Goal: Contribute content: Contribute content

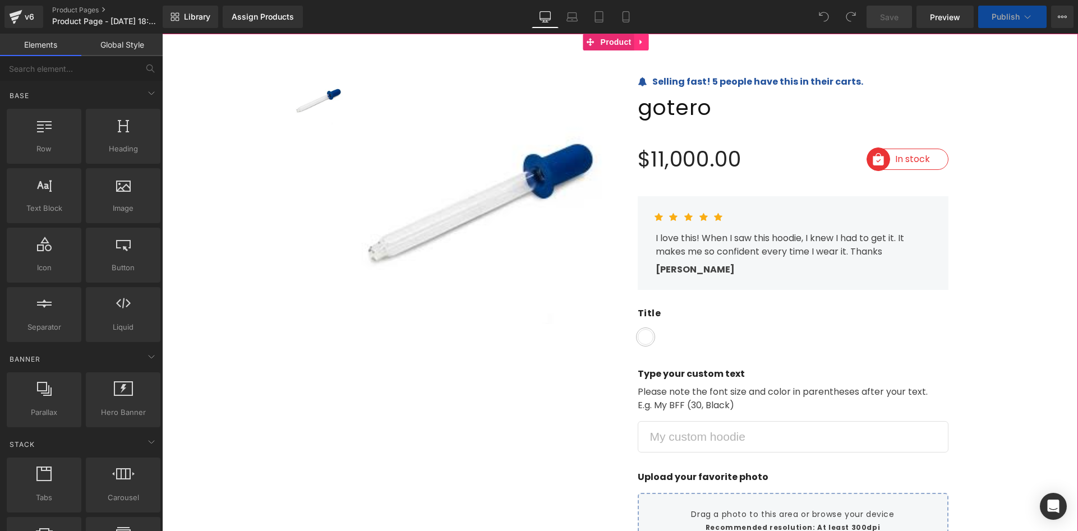
click at [643, 40] on icon at bounding box center [642, 42] width 8 height 8
click at [645, 41] on icon at bounding box center [649, 42] width 8 height 8
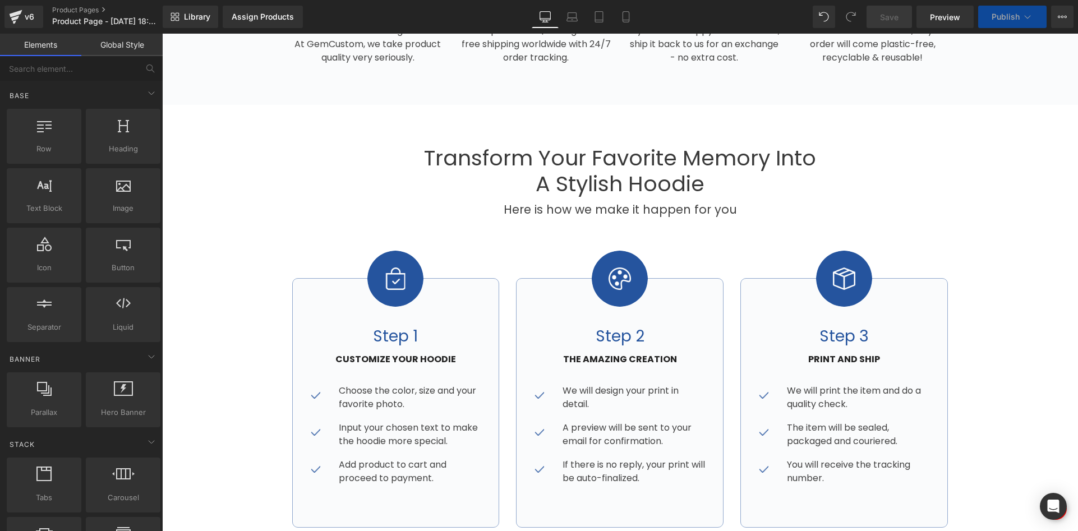
scroll to position [729, 0]
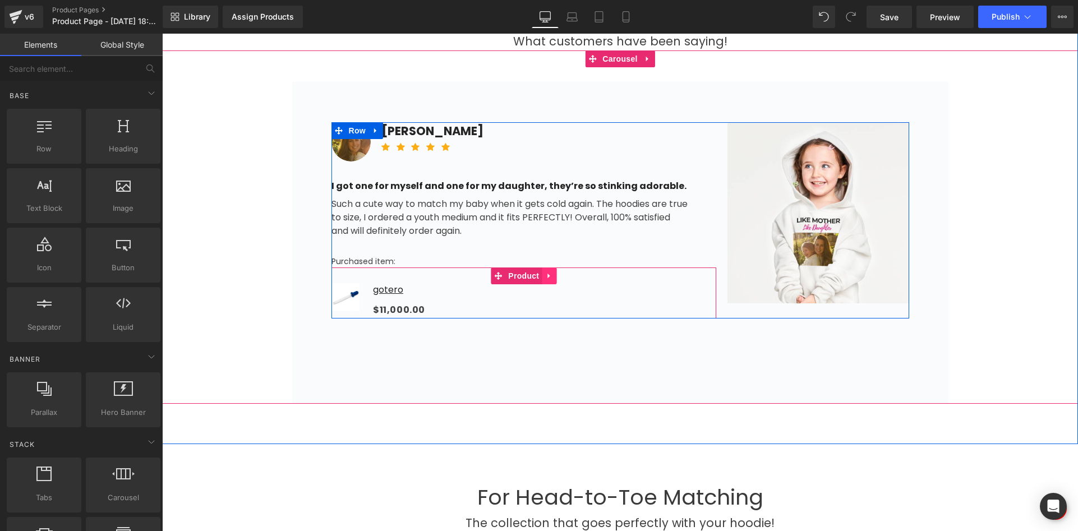
click at [545, 276] on icon at bounding box center [549, 275] width 8 height 8
click at [555, 270] on link at bounding box center [556, 275] width 15 height 17
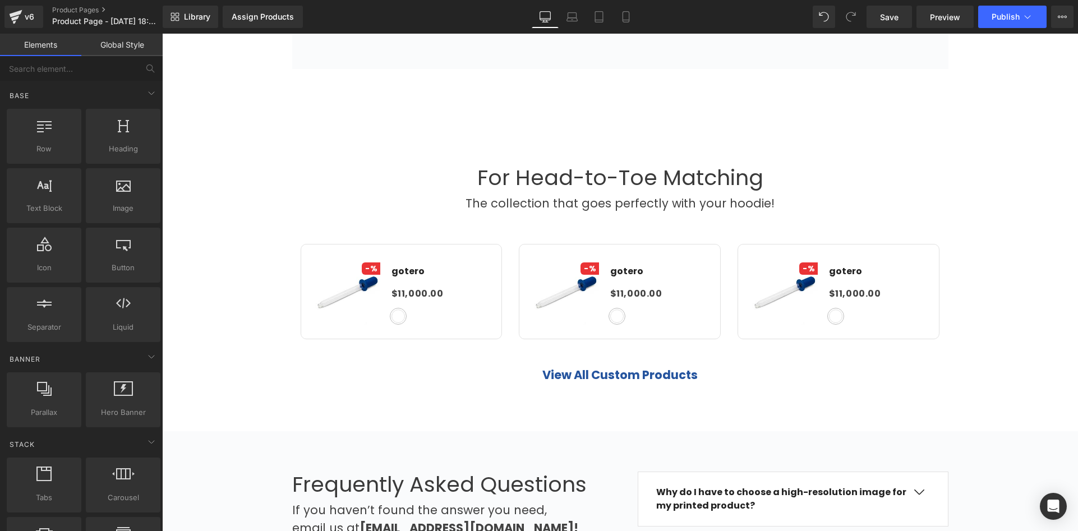
scroll to position [1009, 0]
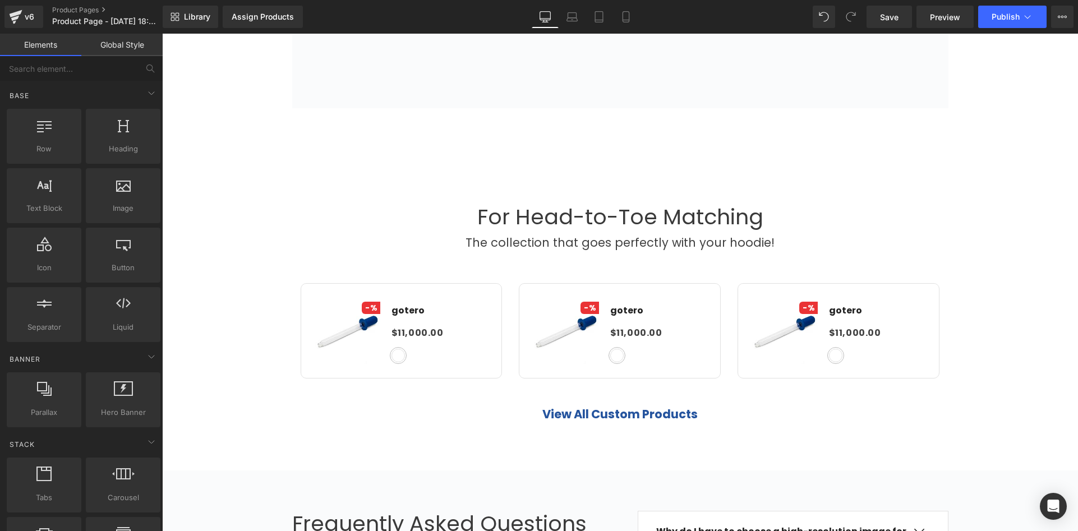
click at [433, 239] on p "The collection that goes perfectly with your hoodie!" at bounding box center [619, 243] width 465 height 18
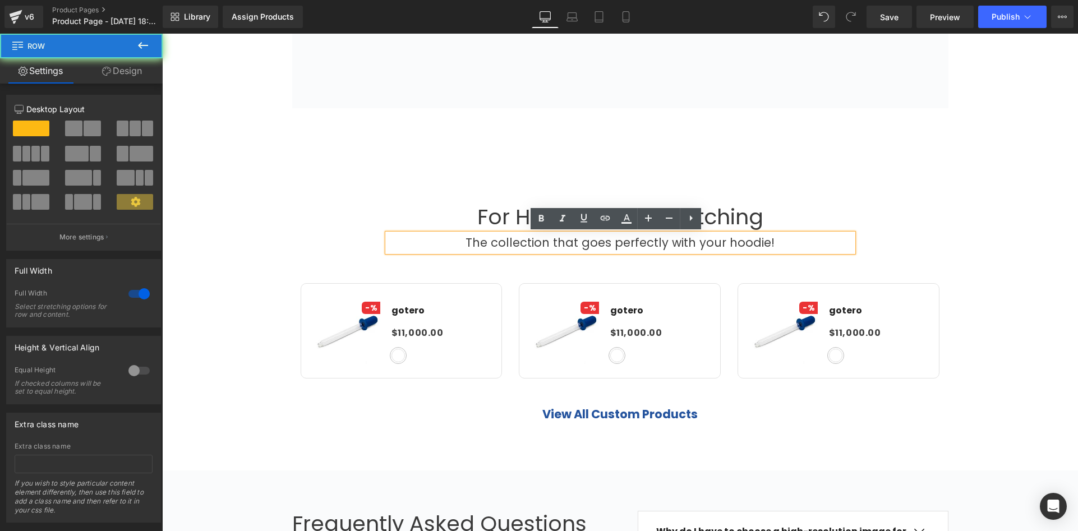
click at [320, 208] on div "For Head-to-Toe Matching Heading The collection that goes perfectly with your h…" at bounding box center [620, 317] width 916 height 226
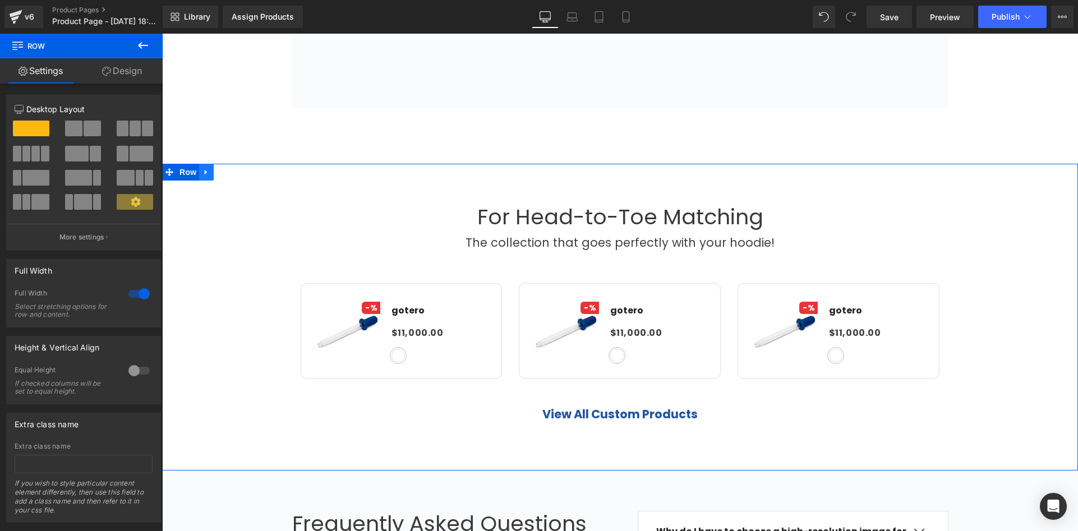
click at [203, 175] on icon at bounding box center [206, 172] width 8 height 8
click at [230, 179] on link at bounding box center [235, 172] width 15 height 17
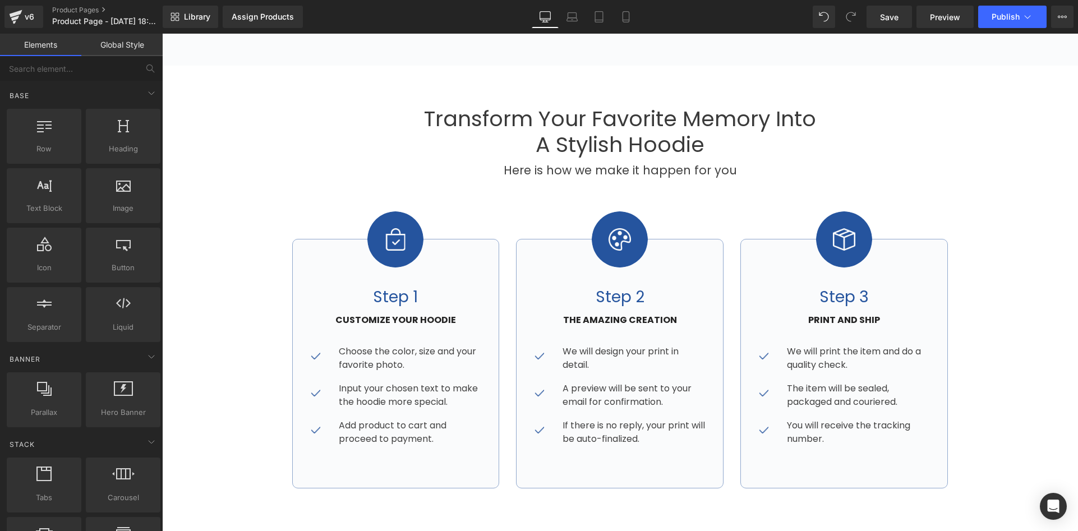
scroll to position [0, 0]
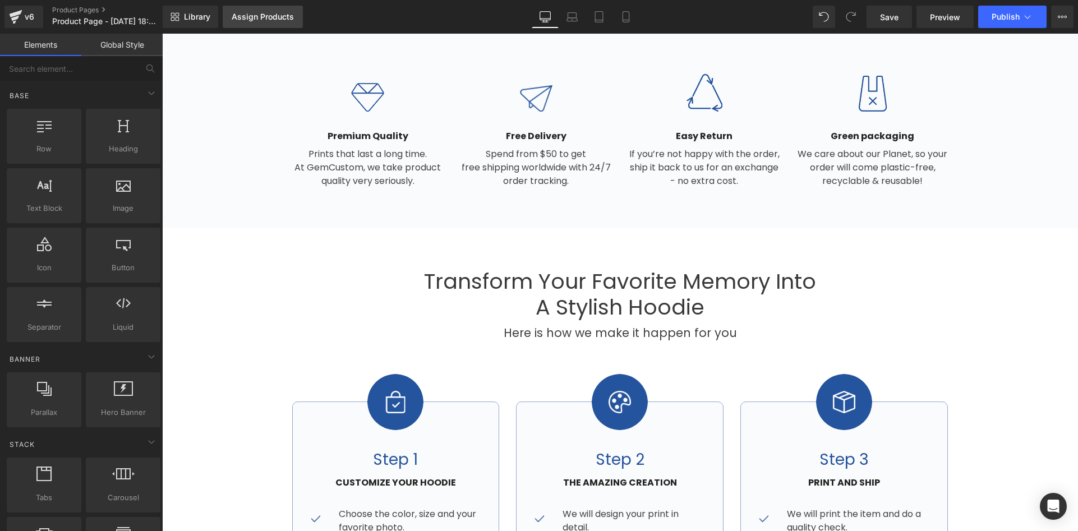
click at [264, 23] on link "Assign Products" at bounding box center [263, 17] width 80 height 22
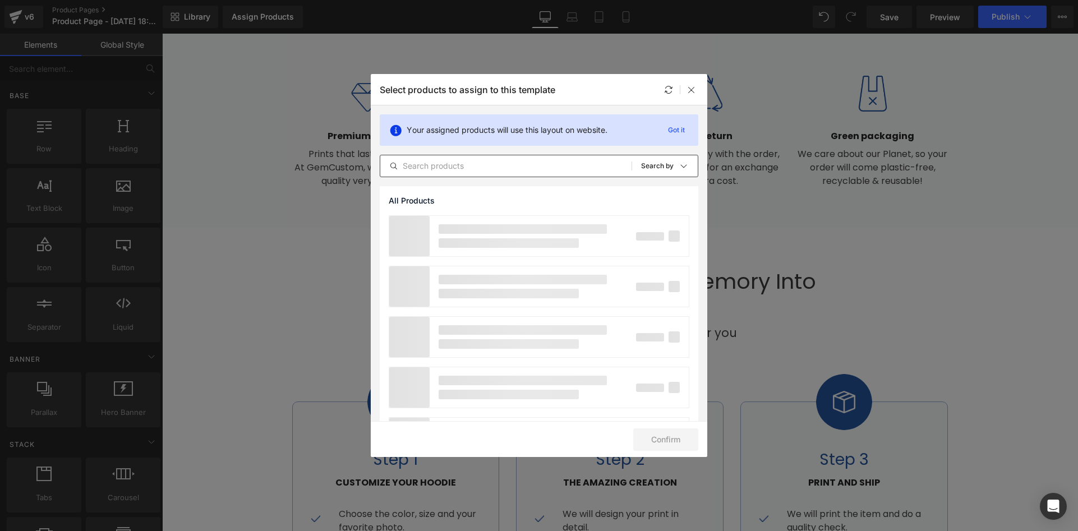
click at [456, 170] on input "text" at bounding box center [505, 165] width 251 height 13
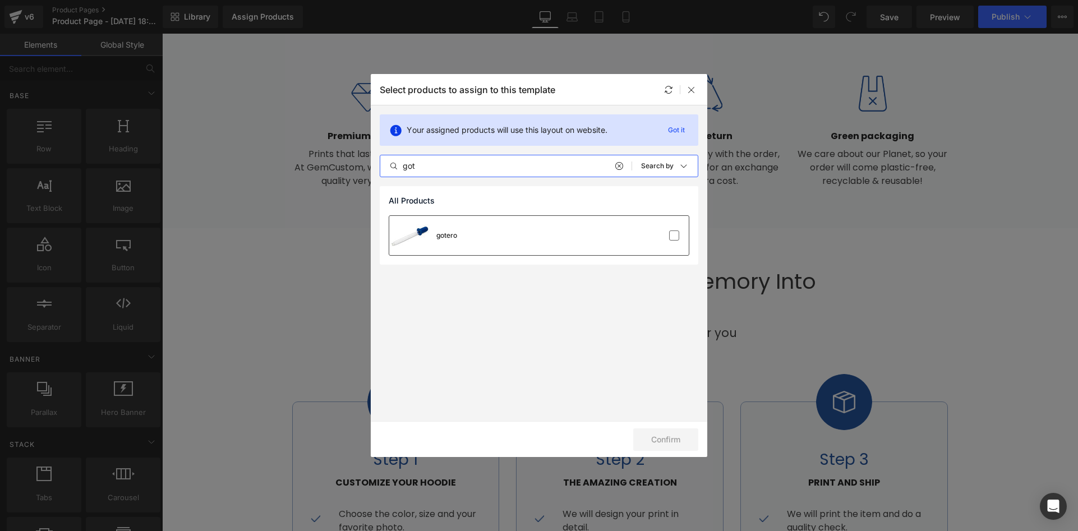
type input "got"
click at [463, 230] on div "gotero" at bounding box center [538, 235] width 299 height 39
click at [655, 440] on button "Confirm" at bounding box center [665, 439] width 65 height 22
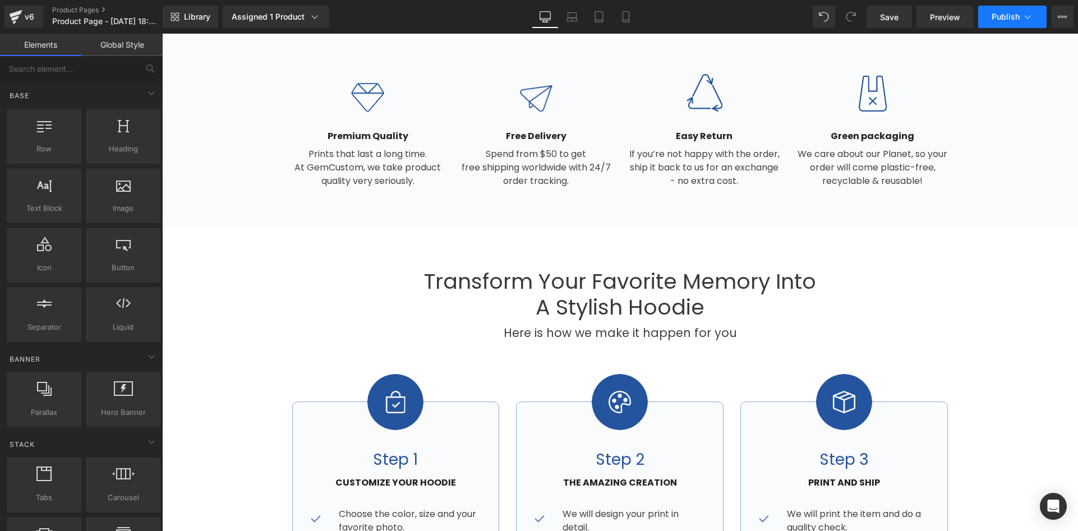
click at [1003, 21] on button "Publish" at bounding box center [1012, 17] width 68 height 22
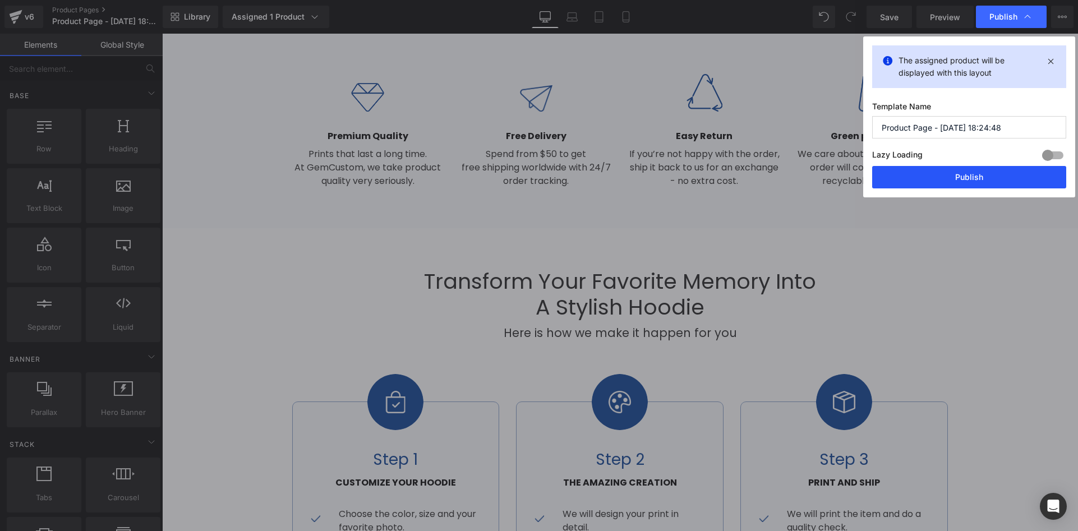
click at [948, 181] on button "Publish" at bounding box center [969, 177] width 194 height 22
